Goal: Task Accomplishment & Management: Complete application form

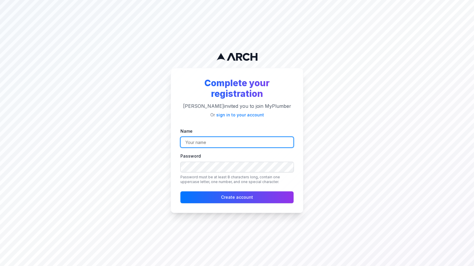
click at [197, 143] on input "Name" at bounding box center [237, 142] width 113 height 11
type input "[PERSON_NAME]"
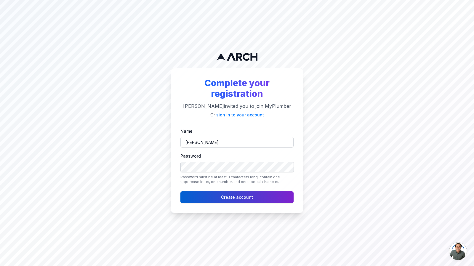
click at [229, 198] on button "Create account" at bounding box center [237, 197] width 113 height 12
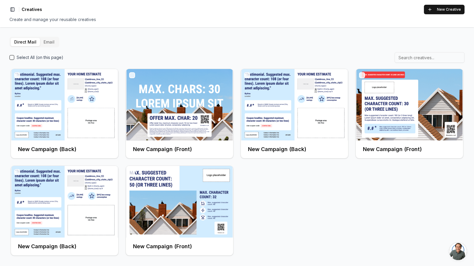
click at [50, 45] on button "Email" at bounding box center [49, 42] width 18 height 8
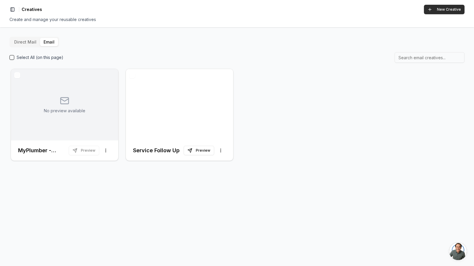
click at [442, 11] on button "New Creative" at bounding box center [444, 9] width 41 height 9
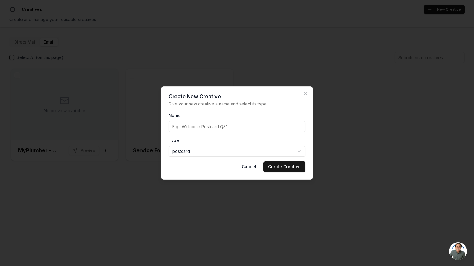
click at [278, 149] on body "Toggle Sidebar Creatives New Creative Create and manage your reusable creatives…" at bounding box center [237, 144] width 474 height 288
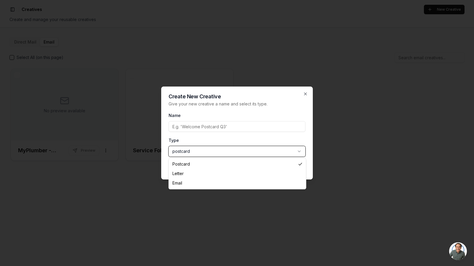
click at [306, 94] on body "Toggle Sidebar Creatives New Creative Create and manage your reusable creatives…" at bounding box center [237, 144] width 474 height 288
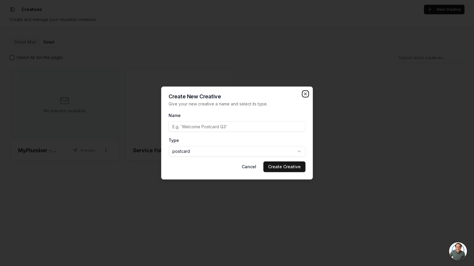
click at [306, 94] on icon "button" at bounding box center [305, 94] width 5 height 5
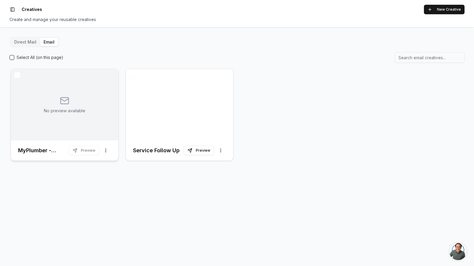
click at [89, 105] on div "No preview available" at bounding box center [64, 104] width 107 height 71
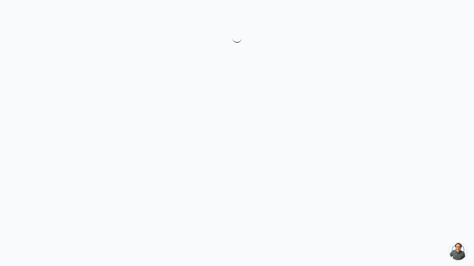
click at [109, 150] on div at bounding box center [237, 133] width 474 height 266
click at [429, 13] on button "Raw HTML" at bounding box center [427, 11] width 27 height 11
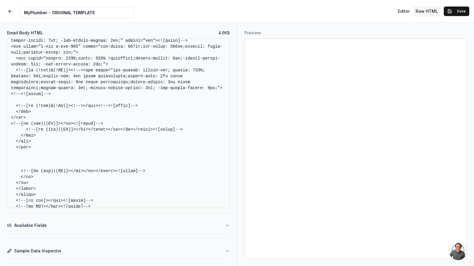
scroll to position [635, 0]
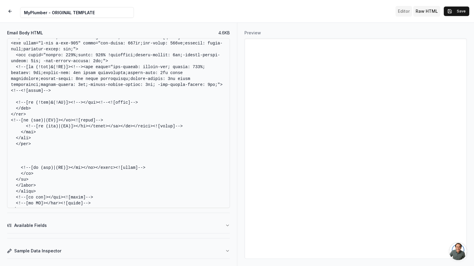
click at [404, 12] on button "Editor" at bounding box center [404, 11] width 17 height 11
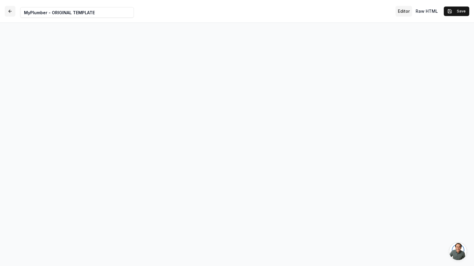
click at [10, 12] on button "button" at bounding box center [10, 11] width 11 height 11
